Goal: Find specific page/section: Find specific page/section

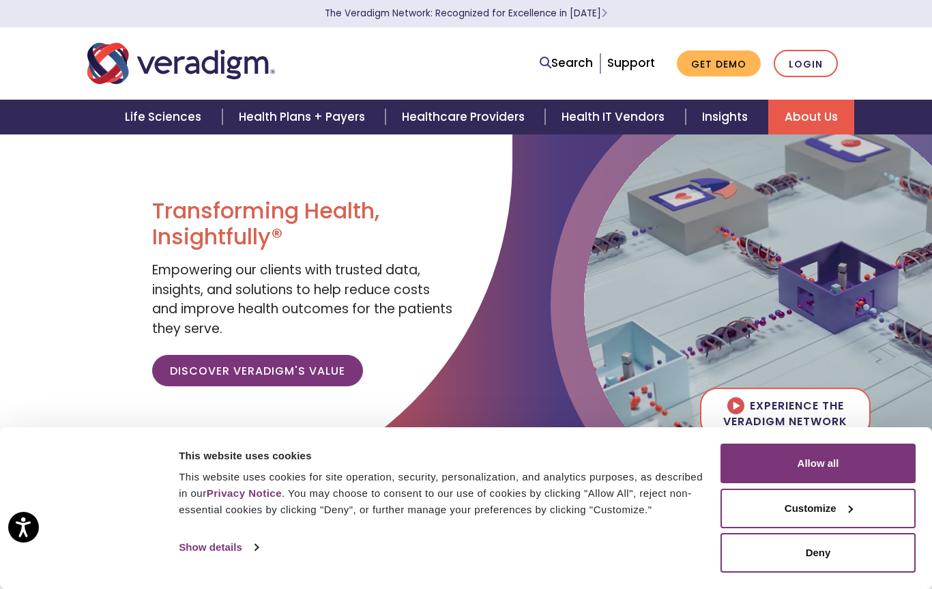
click at [817, 112] on link "About Us" at bounding box center [811, 117] width 86 height 35
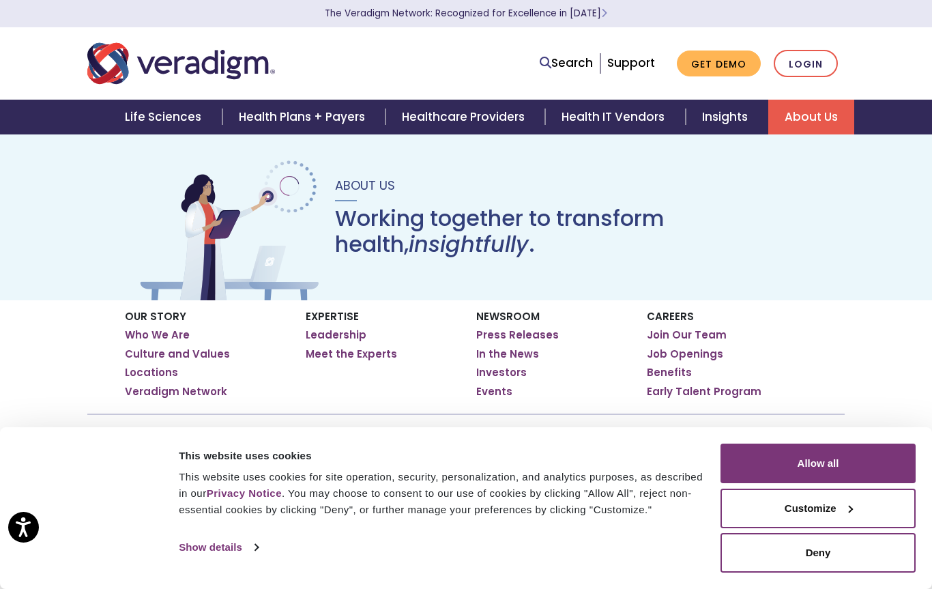
click at [368, 330] on li "Leadership" at bounding box center [381, 335] width 150 height 14
click at [351, 340] on link "Leadership" at bounding box center [336, 335] width 61 height 14
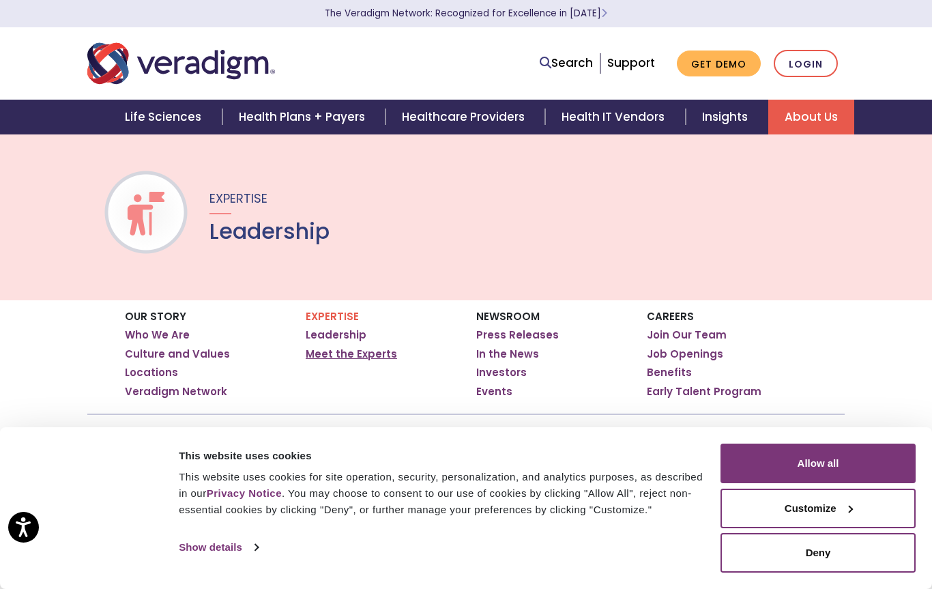
click at [387, 357] on link "Meet the Experts" at bounding box center [351, 354] width 91 height 14
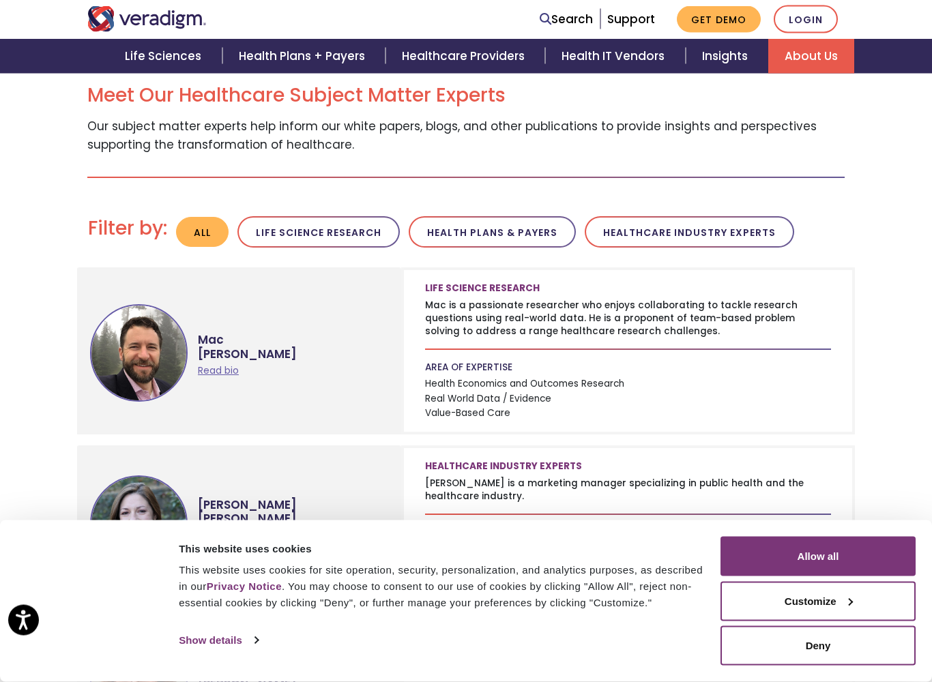
scroll to position [385, 0]
click at [815, 588] on button "Deny" at bounding box center [817, 646] width 195 height 40
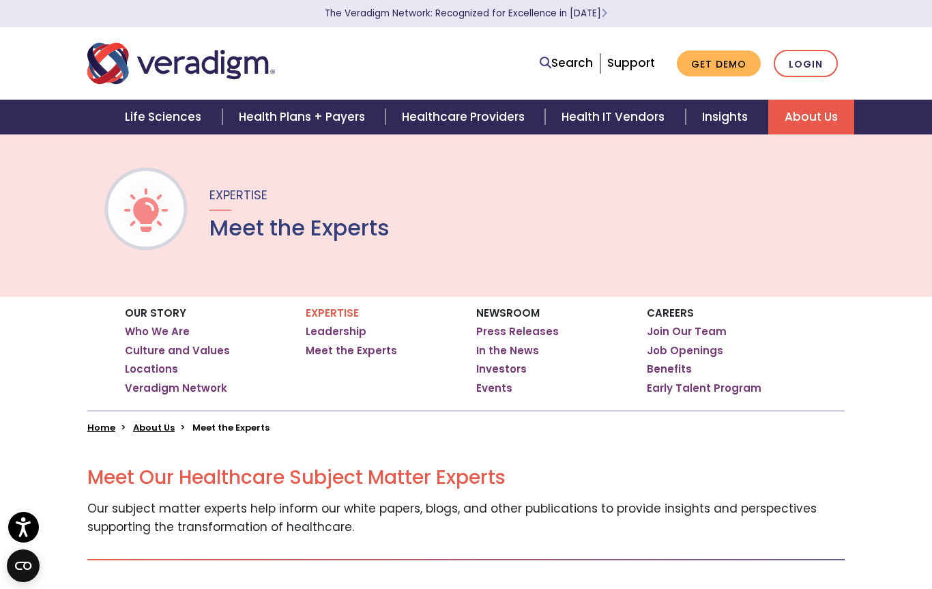
scroll to position [0, 0]
